Goal: Navigation & Orientation: Find specific page/section

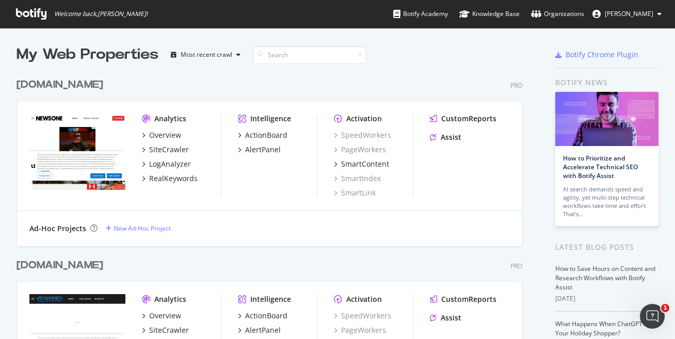
click at [637, 20] on button "[PERSON_NAME]" at bounding box center [628, 14] width 86 height 17
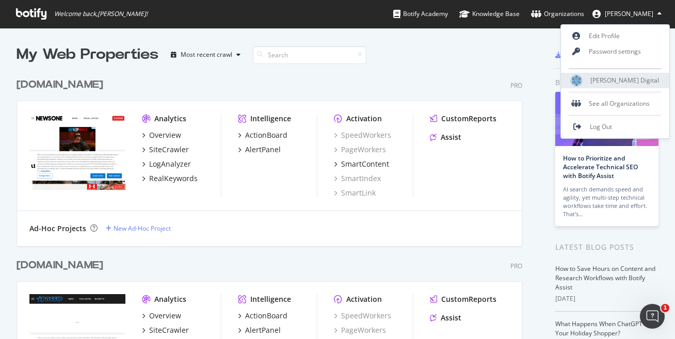
click at [620, 83] on span "[PERSON_NAME] Digital" at bounding box center [625, 80] width 69 height 9
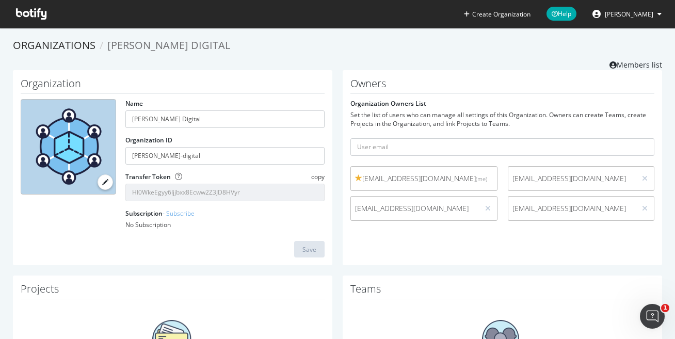
click at [615, 15] on span "[PERSON_NAME]" at bounding box center [629, 14] width 49 height 9
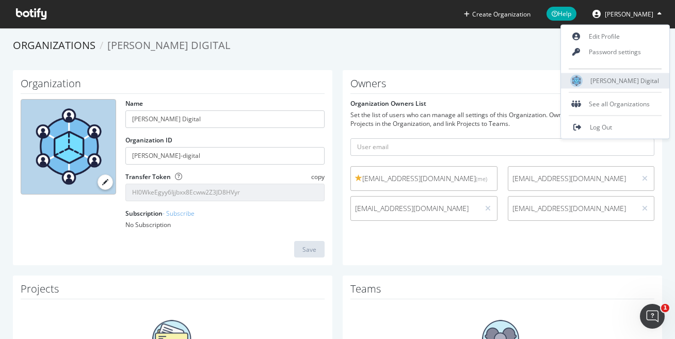
click at [608, 85] on span "[PERSON_NAME] Digital" at bounding box center [625, 80] width 69 height 9
